Goal: Task Accomplishment & Management: Use online tool/utility

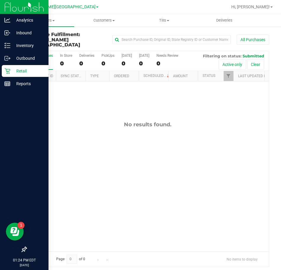
click at [21, 68] on p "Retail" at bounding box center [27, 70] width 35 height 7
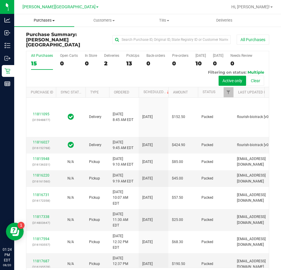
click at [51, 21] on span "Purchases" at bounding box center [44, 20] width 60 height 5
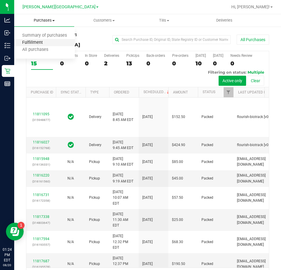
click at [41, 41] on span "Fulfillment" at bounding box center [32, 42] width 37 height 5
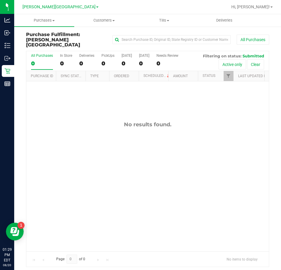
click at [240, 45] on div "Purchase Fulfillment: [PERSON_NAME][GEOGRAPHIC_DATA] All Purchases" at bounding box center [147, 41] width 243 height 19
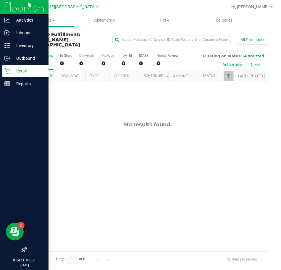
click at [8, 71] on icon at bounding box center [7, 71] width 6 height 6
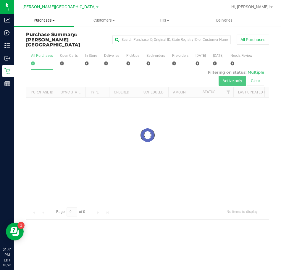
click at [58, 20] on span "Purchases" at bounding box center [44, 20] width 60 height 5
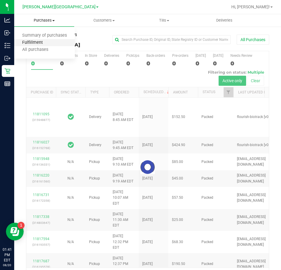
click at [38, 41] on span "Fulfillment" at bounding box center [32, 42] width 37 height 5
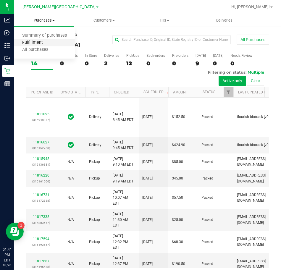
click at [35, 41] on span "Fulfillment" at bounding box center [32, 42] width 37 height 5
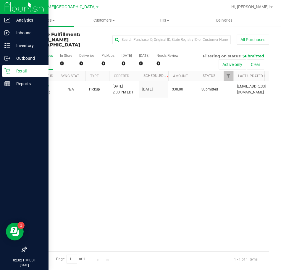
click at [13, 73] on p "Retail" at bounding box center [27, 70] width 35 height 7
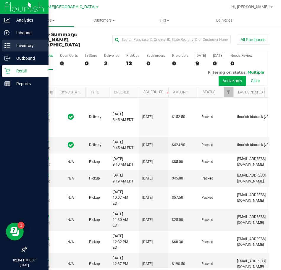
click at [25, 45] on p "Inventory" at bounding box center [27, 45] width 35 height 7
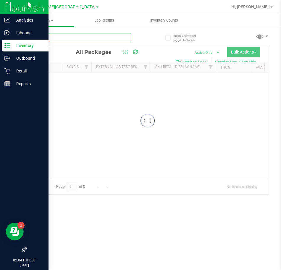
click at [121, 39] on input "text" at bounding box center [78, 37] width 105 height 9
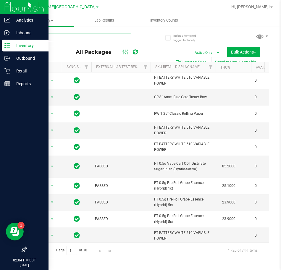
type input "007"
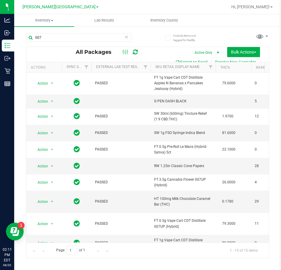
click at [125, 39] on icon at bounding box center [126, 36] width 4 height 7
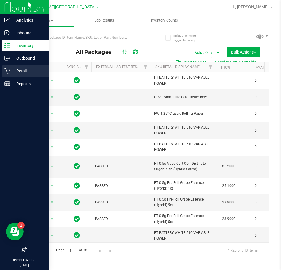
click at [19, 71] on p "Retail" at bounding box center [27, 70] width 35 height 7
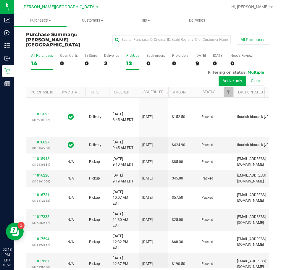
click at [132, 60] on div "12" at bounding box center [132, 63] width 13 height 7
click at [0, 0] on input "PickUps 12" at bounding box center [0, 0] width 0 height 0
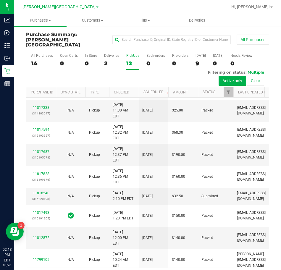
scroll to position [110, 0]
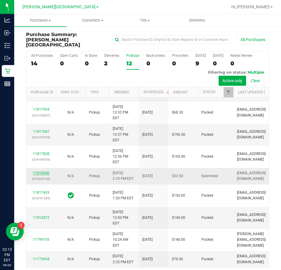
click at [45, 171] on link "11818540" at bounding box center [41, 173] width 17 height 4
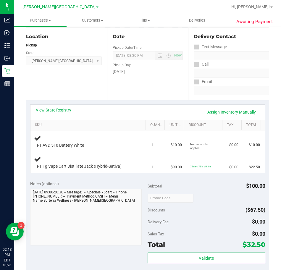
scroll to position [177, 0]
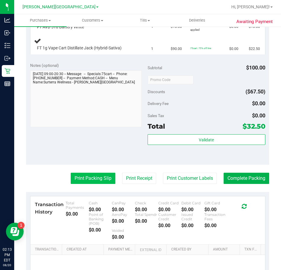
click at [95, 180] on button "Print Packing Slip" at bounding box center [93, 178] width 45 height 11
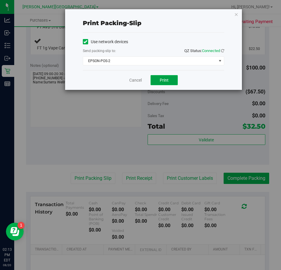
click at [160, 83] on button "Print" at bounding box center [164, 80] width 27 height 10
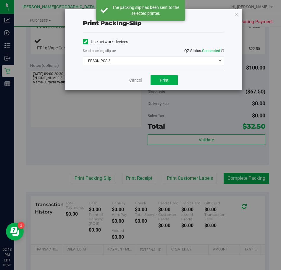
click at [130, 81] on link "Cancel" at bounding box center [135, 80] width 12 height 6
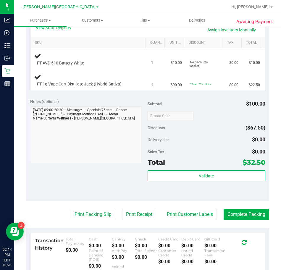
scroll to position [89, 0]
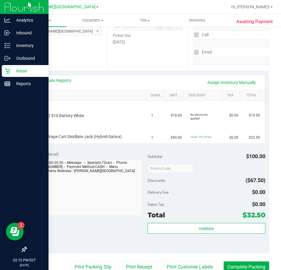
click at [19, 71] on p "Retail" at bounding box center [27, 70] width 35 height 7
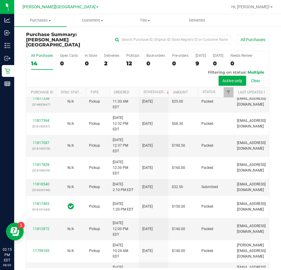
scroll to position [148, 0]
